Goal: Task Accomplishment & Management: Manage account settings

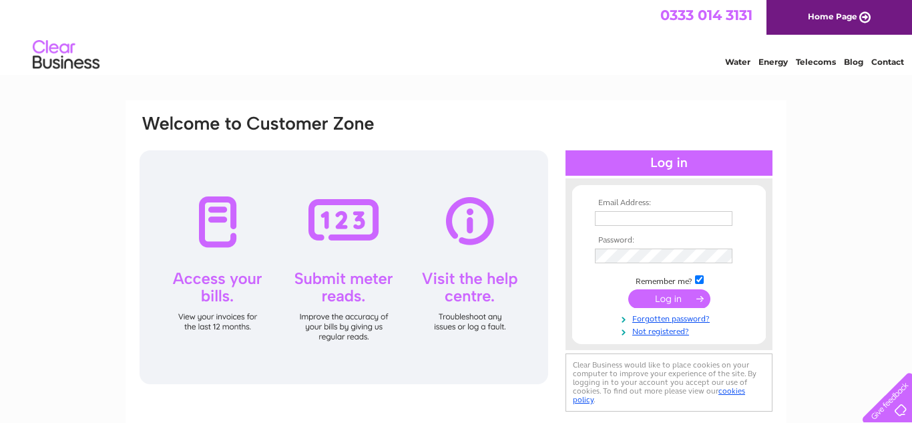
type input "grahams.sinclair@gmail.com"
click at [677, 297] on input "submit" at bounding box center [669, 298] width 82 height 19
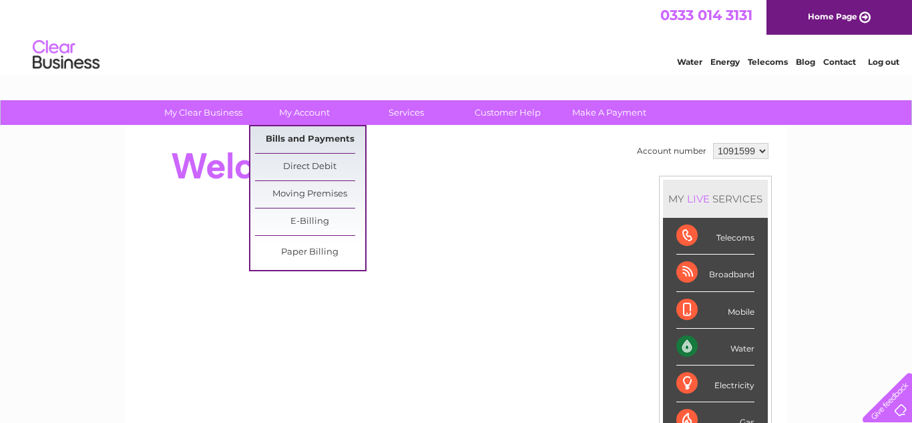
click at [300, 139] on link "Bills and Payments" at bounding box center [310, 139] width 110 height 27
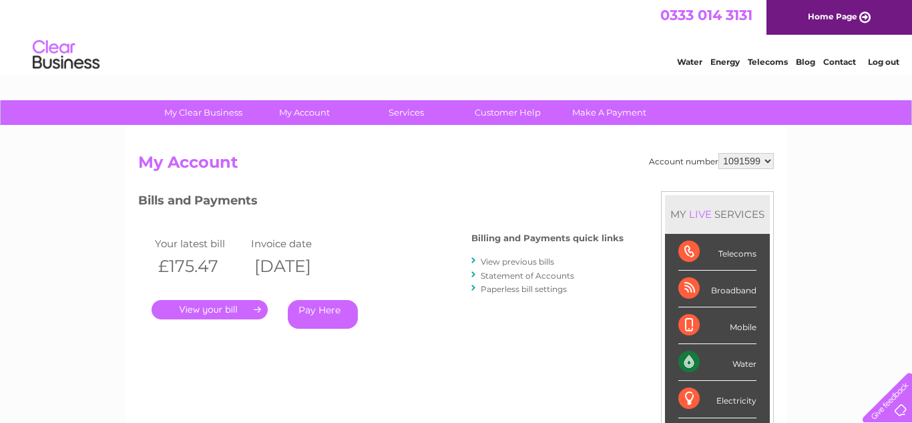
click at [228, 306] on link "." at bounding box center [210, 309] width 116 height 19
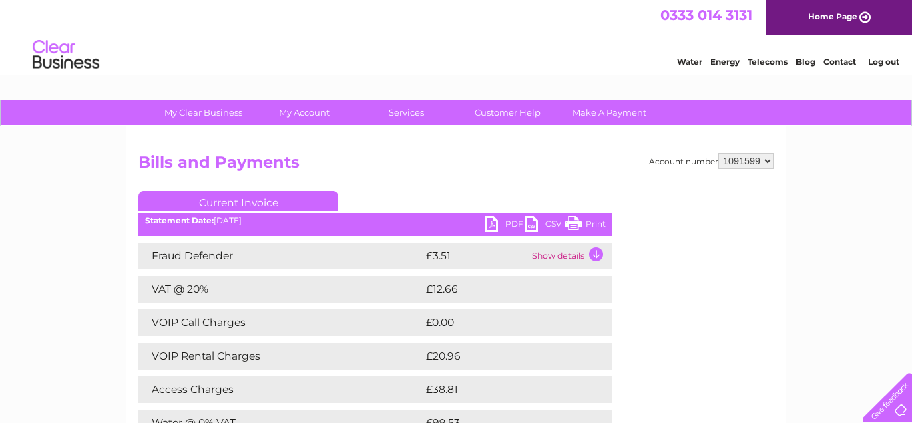
click at [491, 224] on link "PDF" at bounding box center [505, 225] width 40 height 19
